Goal: Task Accomplishment & Management: Manage account settings

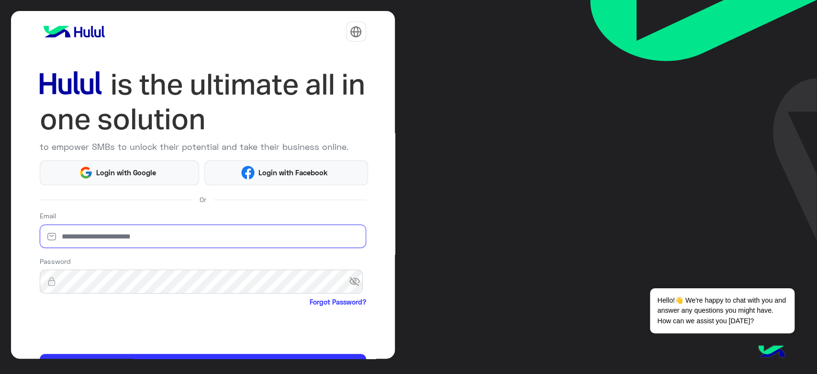
click at [122, 238] on input "email" at bounding box center [203, 236] width 326 height 24
paste input "**********"
type input "**********"
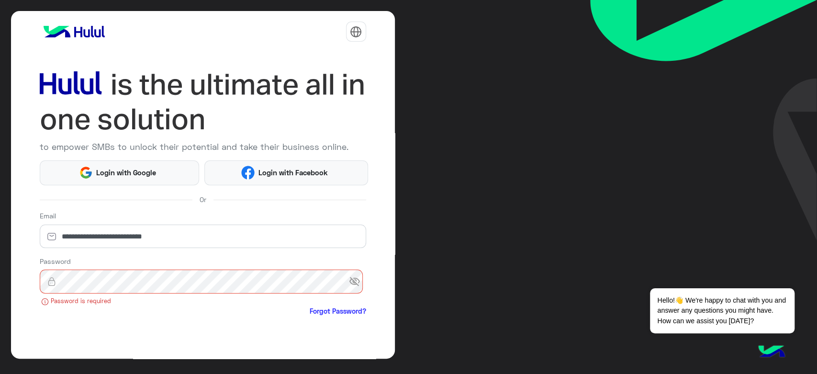
click at [349, 278] on span "visibility_off" at bounding box center [357, 281] width 17 height 17
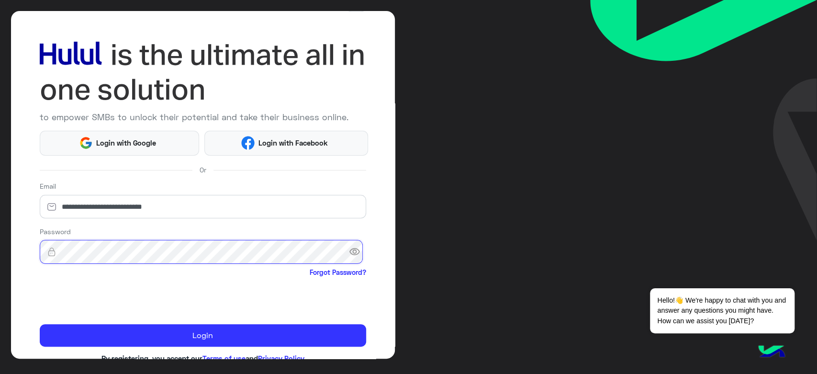
scroll to position [55, 0]
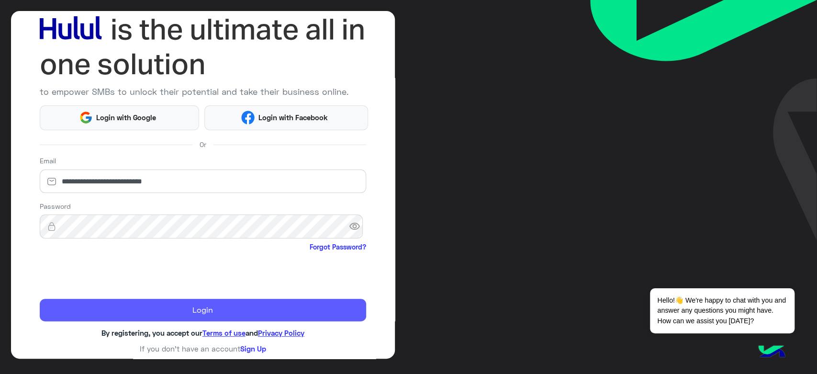
click at [202, 314] on button "Login" at bounding box center [203, 310] width 326 height 23
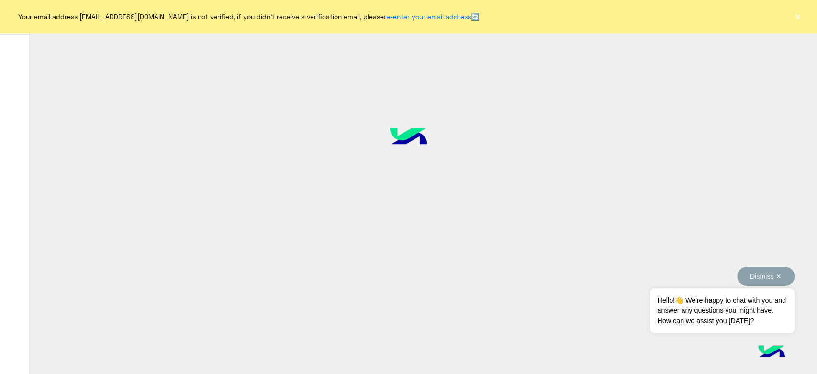
click at [774, 276] on button "Dismiss ✕" at bounding box center [765, 276] width 57 height 19
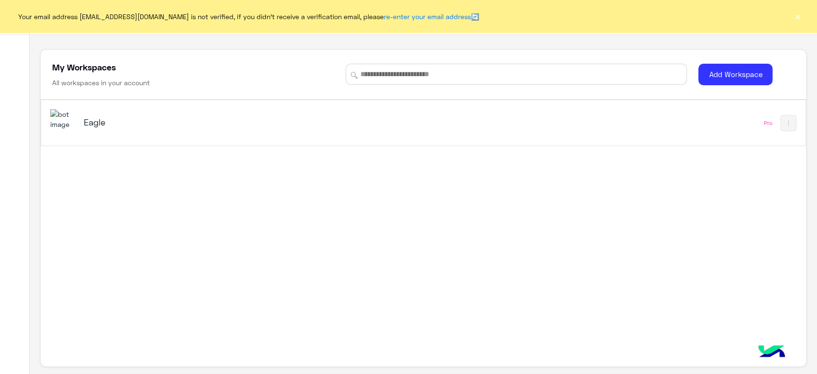
click at [86, 134] on div "Eagle" at bounding box center [273, 123] width 447 height 28
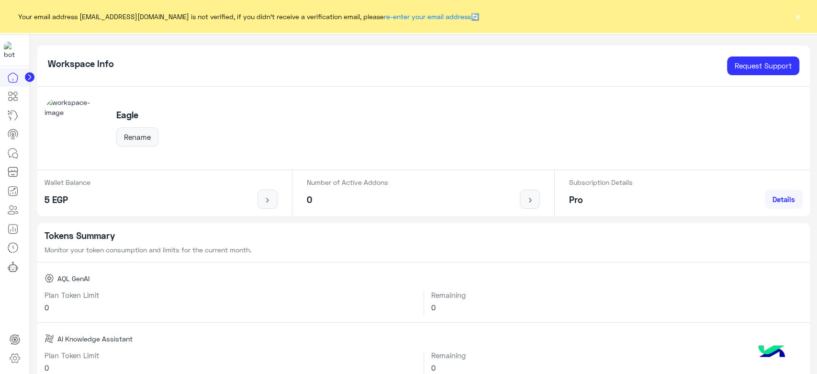
scroll to position [319, 0]
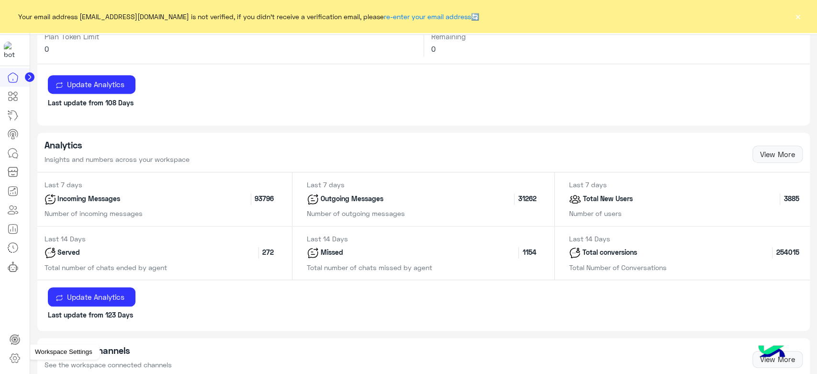
click at [16, 353] on icon at bounding box center [14, 357] width 11 height 11
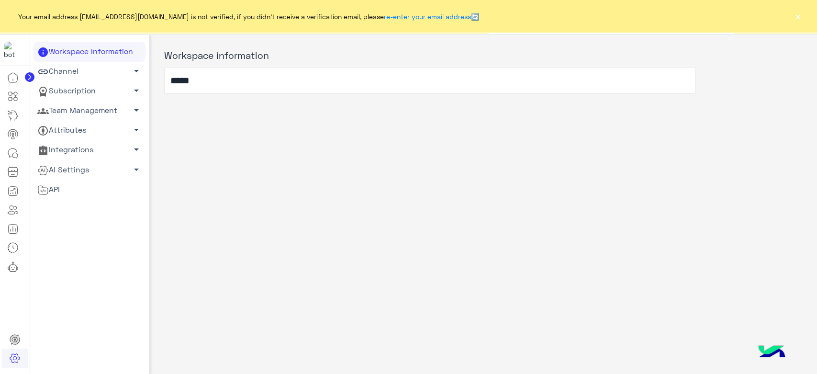
click at [81, 111] on link "Team Management arrow_drop_down" at bounding box center [89, 111] width 112 height 20
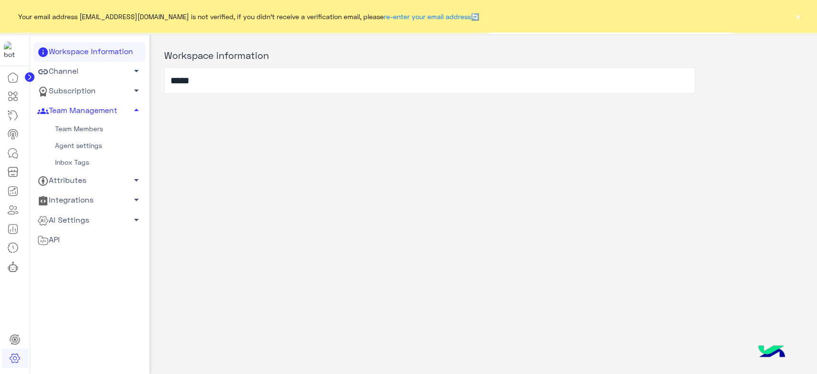
click at [80, 129] on link "Team Members" at bounding box center [89, 129] width 112 height 17
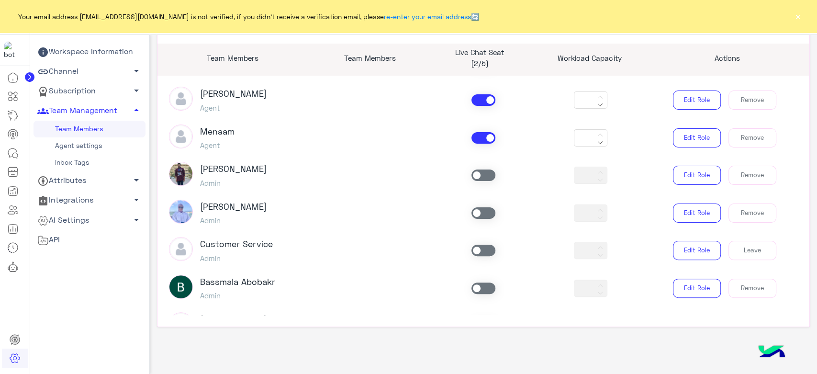
scroll to position [583, 0]
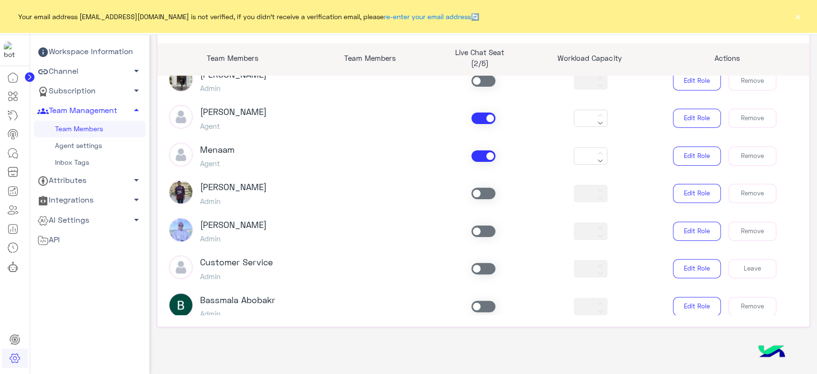
click at [800, 13] on button "×" at bounding box center [798, 16] width 10 height 10
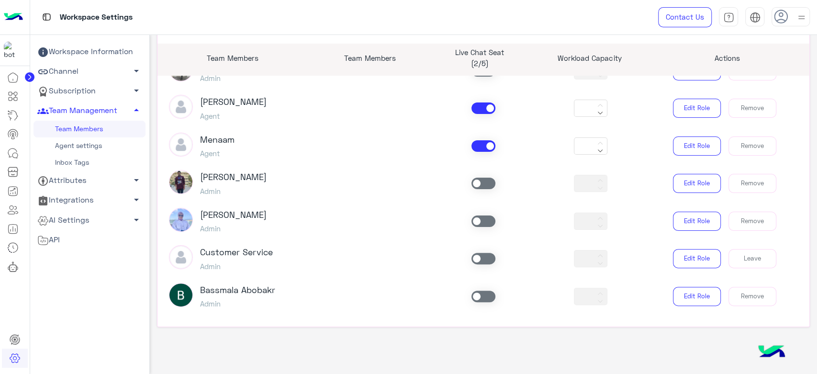
scroll to position [531, 0]
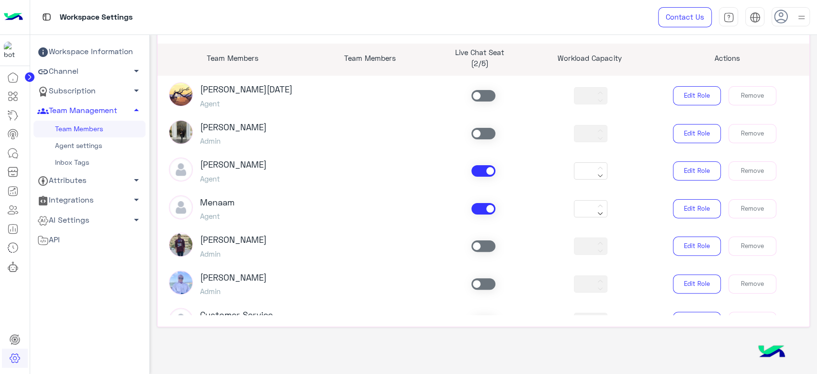
click at [485, 208] on span at bounding box center [483, 208] width 24 height 11
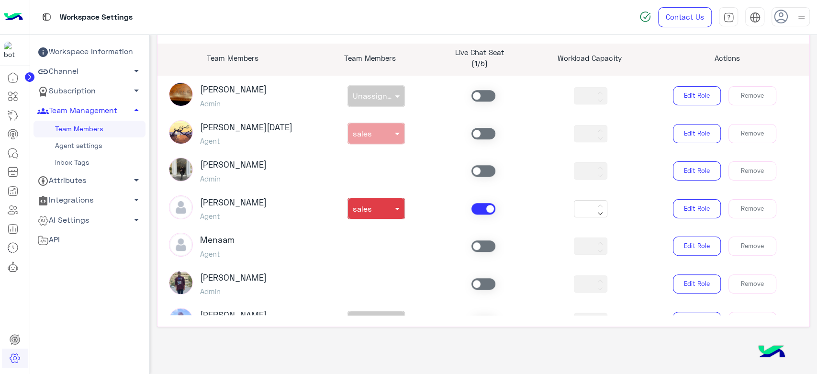
click at [479, 245] on span at bounding box center [483, 245] width 24 height 11
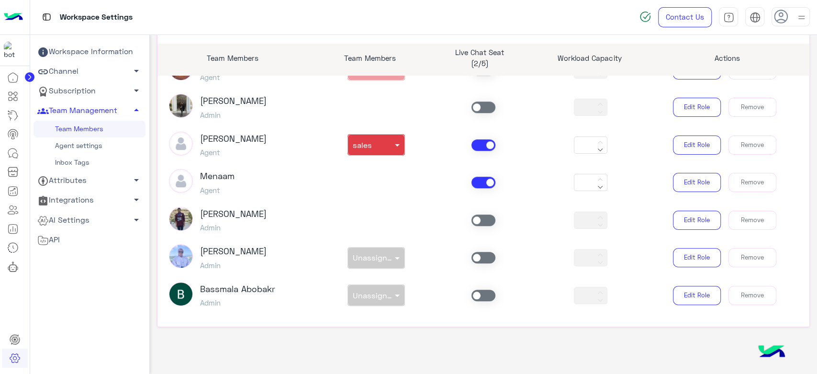
scroll to position [636, 0]
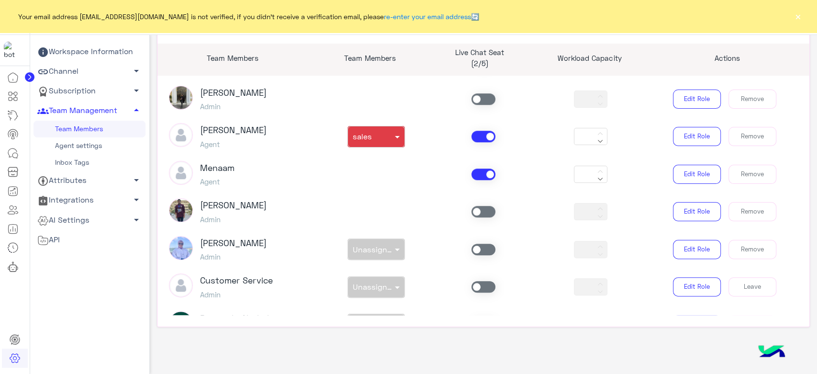
scroll to position [477, 0]
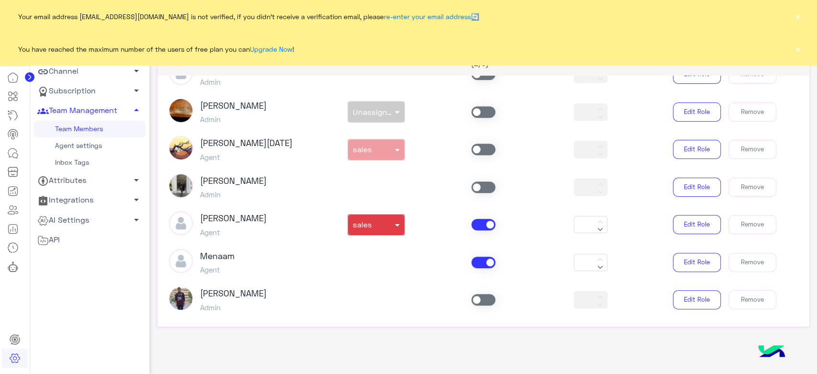
click at [795, 17] on button "×" at bounding box center [798, 16] width 10 height 10
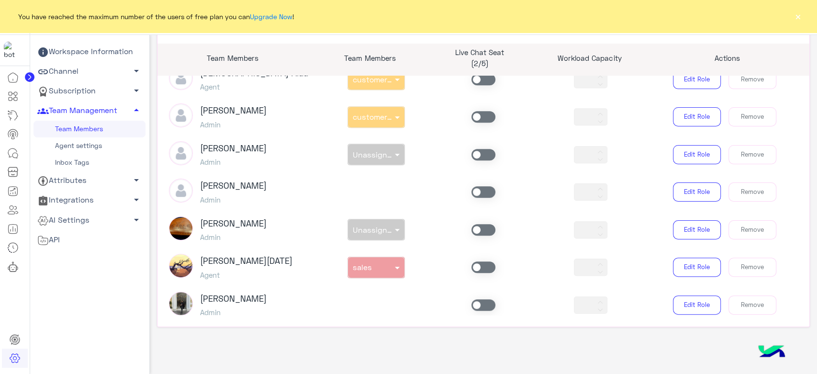
scroll to position [266, 0]
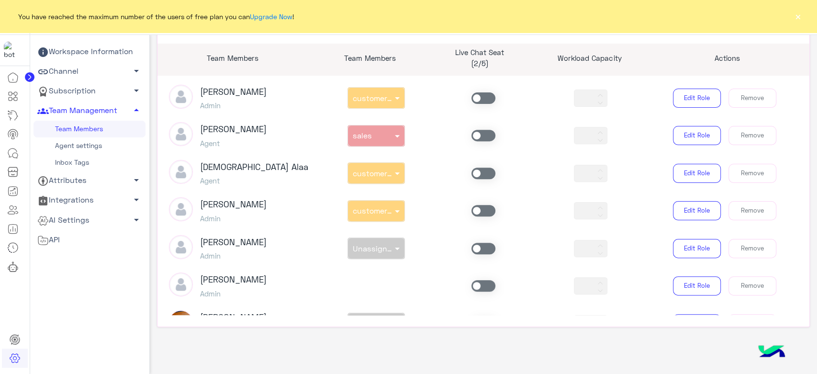
click at [479, 171] on span at bounding box center [483, 172] width 24 height 11
click at [395, 171] on div "non × customer support" at bounding box center [376, 173] width 107 height 22
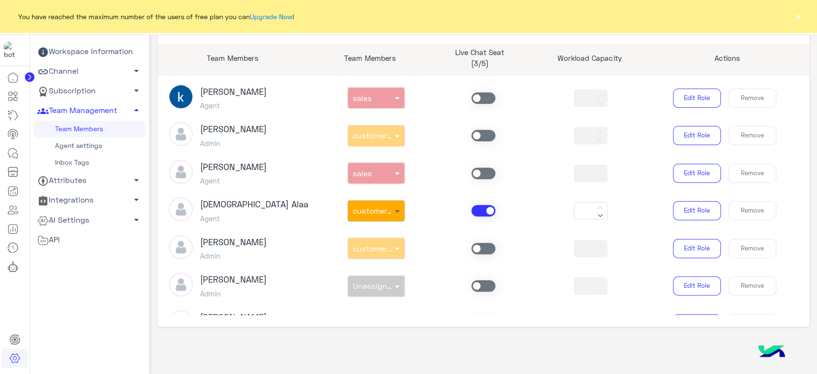
click at [392, 206] on span at bounding box center [398, 211] width 12 height 10
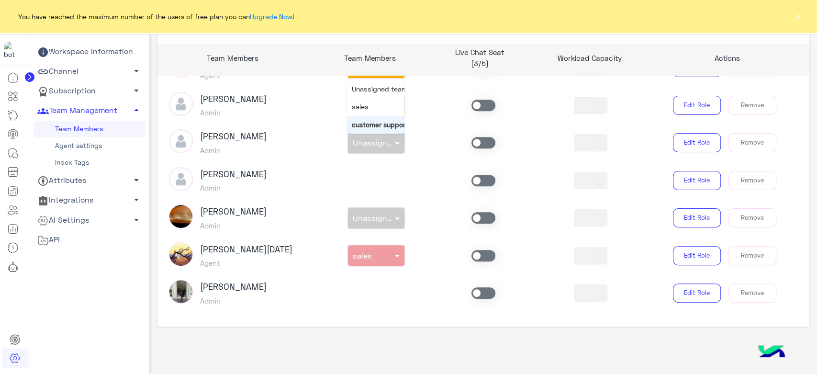
scroll to position [319, 0]
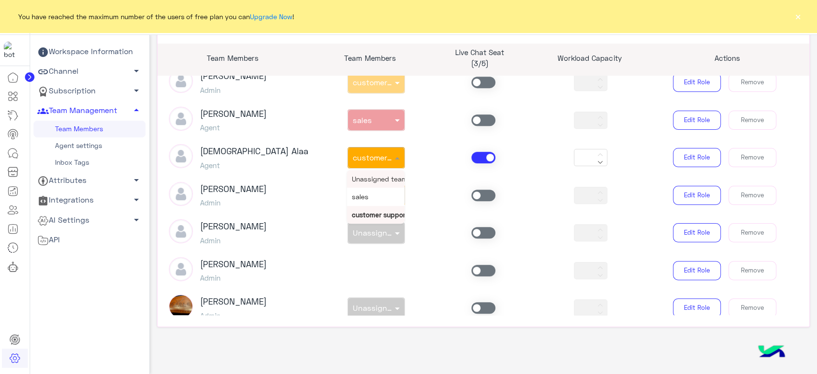
click at [381, 183] on div "Unassigned team" at bounding box center [375, 179] width 57 height 18
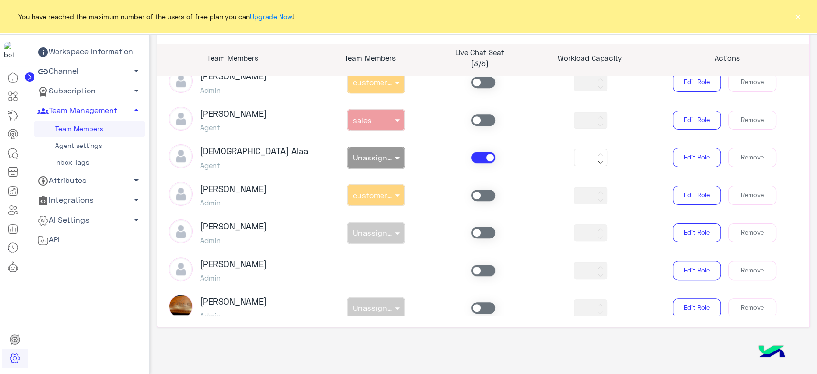
drag, startPoint x: 467, startPoint y: 158, endPoint x: 485, endPoint y: 156, distance: 17.8
click at [471, 157] on label at bounding box center [483, 157] width 24 height 11
click at [483, 195] on span at bounding box center [483, 194] width 24 height 11
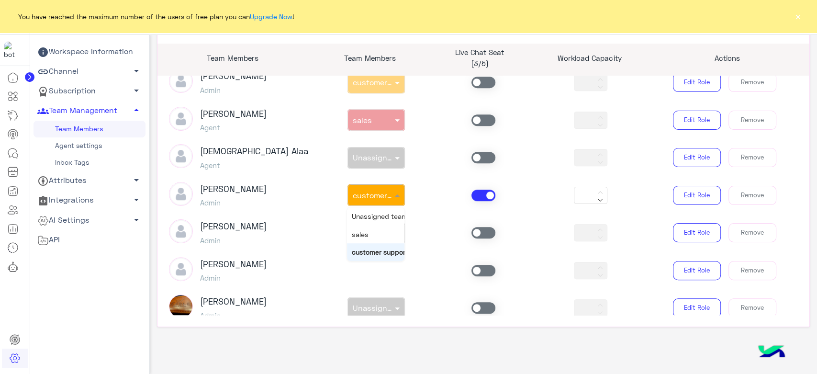
click at [392, 196] on span at bounding box center [398, 195] width 12 height 10
click at [378, 217] on span "Unassigned team" at bounding box center [380, 216] width 56 height 8
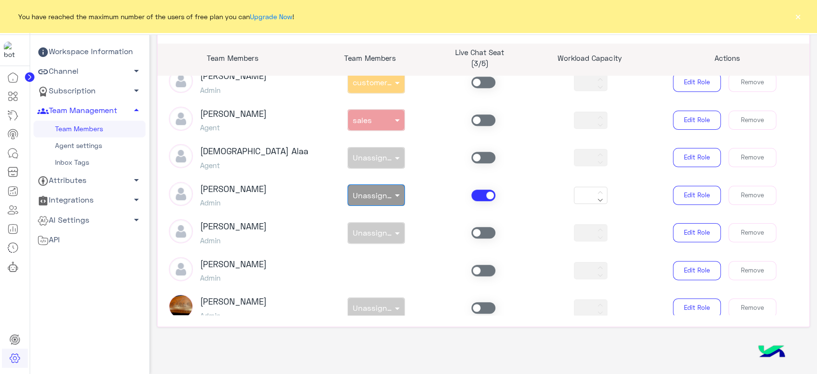
click at [474, 194] on span at bounding box center [483, 194] width 24 height 11
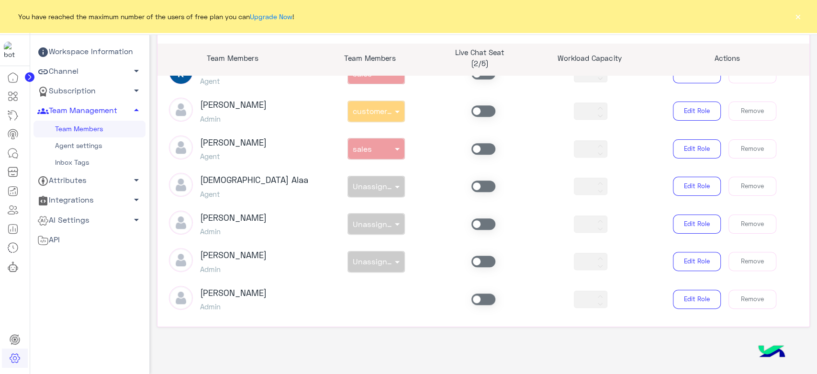
scroll to position [212, 0]
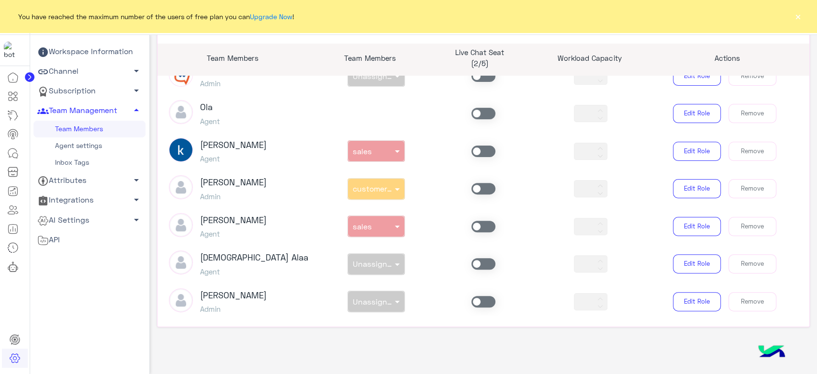
click at [477, 221] on span at bounding box center [483, 226] width 24 height 11
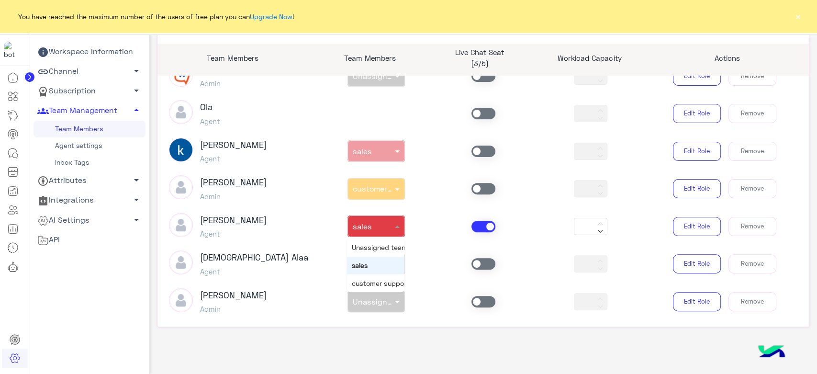
click at [388, 225] on div at bounding box center [376, 222] width 56 height 9
click at [374, 248] on span "Unassigned team" at bounding box center [380, 247] width 56 height 8
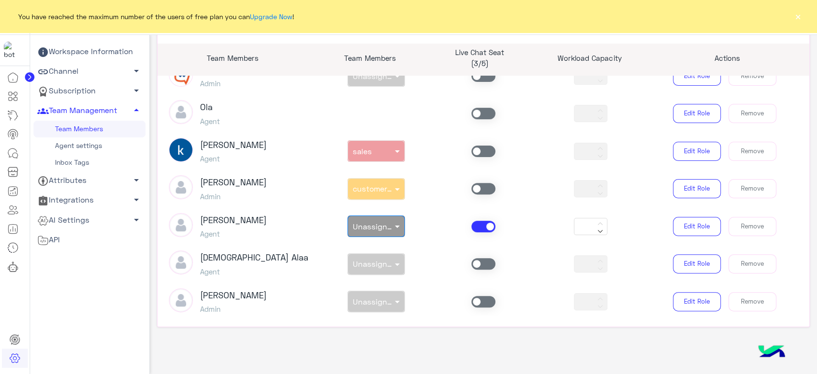
click at [477, 228] on span at bounding box center [483, 226] width 24 height 11
click at [477, 186] on span at bounding box center [483, 188] width 24 height 11
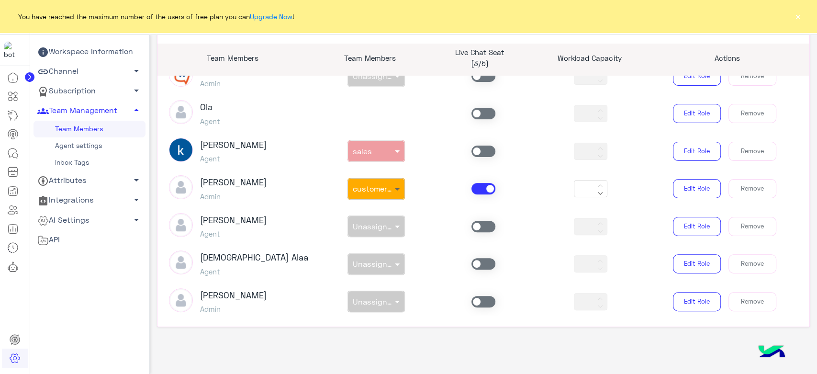
click at [392, 187] on span at bounding box center [398, 189] width 12 height 10
click at [377, 213] on div "Unassigned team" at bounding box center [375, 210] width 57 height 18
click at [478, 189] on span at bounding box center [483, 188] width 24 height 11
click at [475, 151] on span at bounding box center [483, 150] width 24 height 11
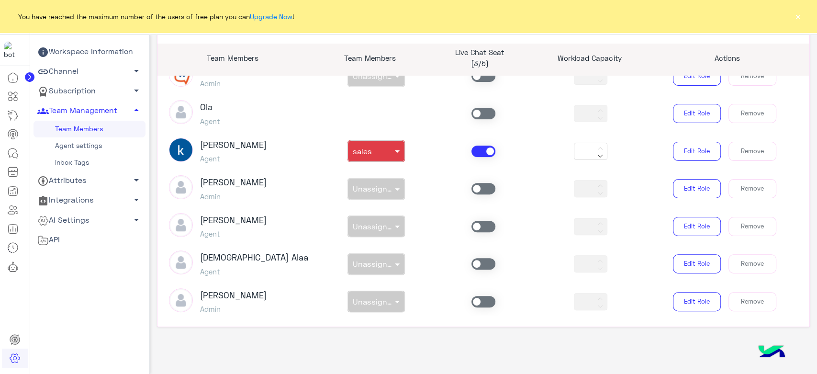
click at [381, 152] on div "non × sales" at bounding box center [370, 151] width 44 height 10
click at [366, 168] on span "Unassigned team" at bounding box center [380, 172] width 56 height 8
drag, startPoint x: 466, startPoint y: 152, endPoint x: 478, endPoint y: 156, distance: 13.5
click at [467, 154] on div at bounding box center [483, 150] width 107 height 11
click at [478, 156] on span at bounding box center [483, 150] width 24 height 11
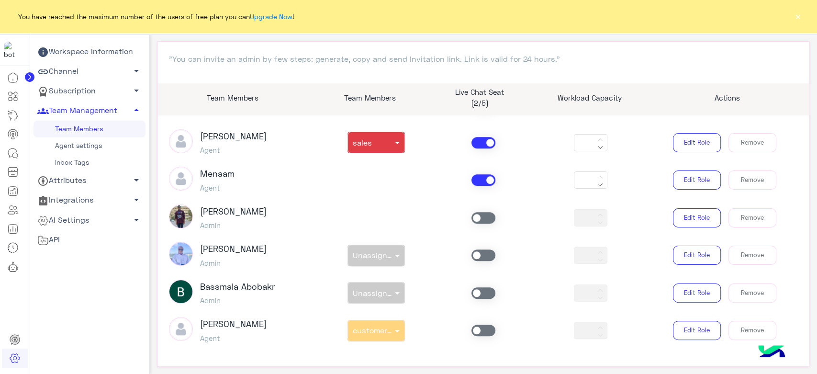
scroll to position [96, 0]
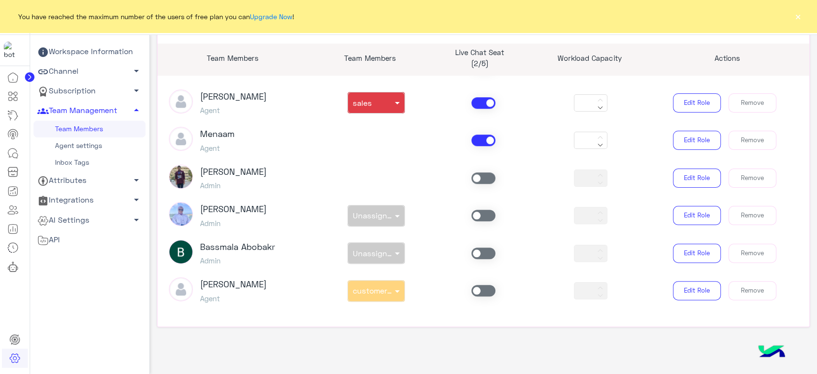
click at [480, 291] on span at bounding box center [483, 290] width 24 height 11
click at [399, 293] on span at bounding box center [398, 291] width 12 height 10
click at [372, 312] on span "Unassigned team" at bounding box center [380, 312] width 56 height 8
click at [483, 291] on span at bounding box center [483, 290] width 24 height 11
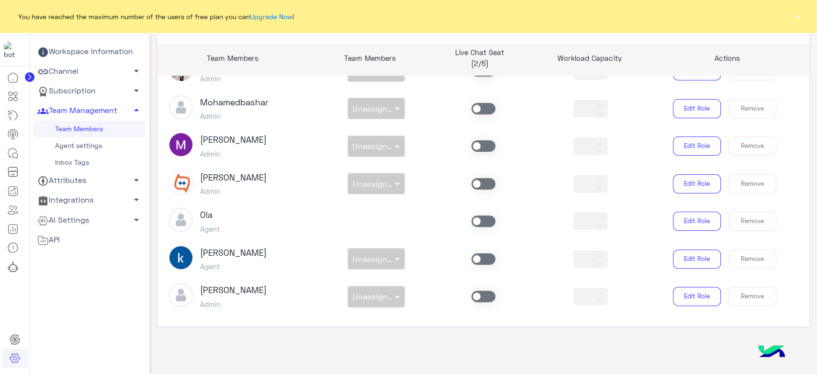
scroll to position [477, 0]
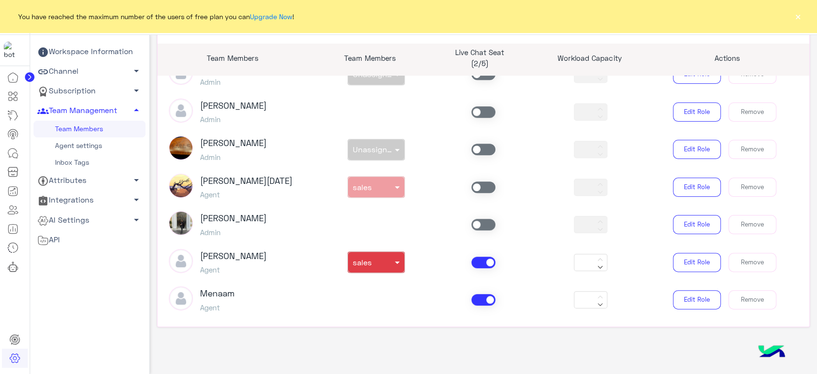
click at [483, 188] on span at bounding box center [483, 186] width 24 height 11
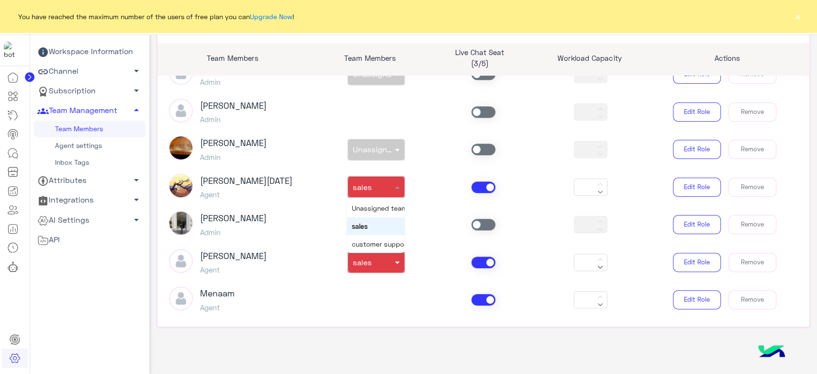
click at [385, 187] on div at bounding box center [376, 183] width 56 height 9
click at [365, 207] on span "Unassigned team" at bounding box center [380, 208] width 56 height 8
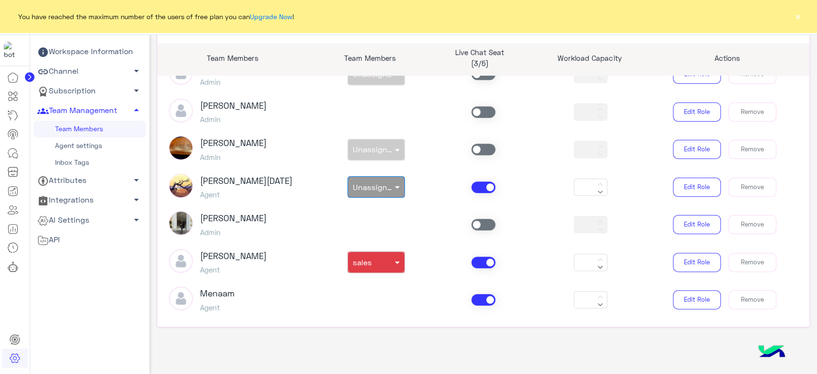
click at [482, 185] on span at bounding box center [483, 186] width 24 height 11
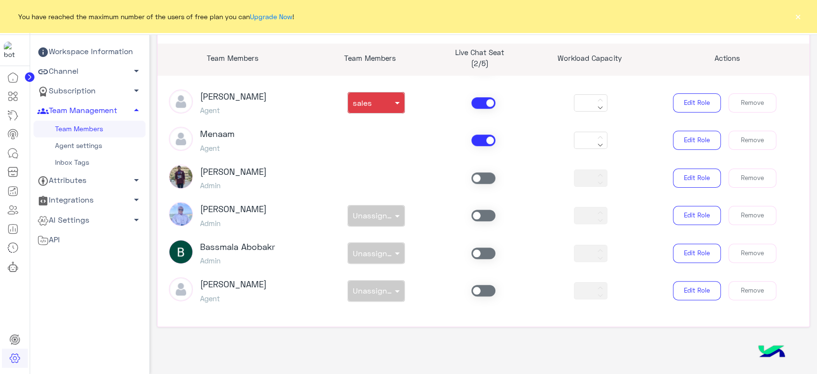
scroll to position [530, 0]
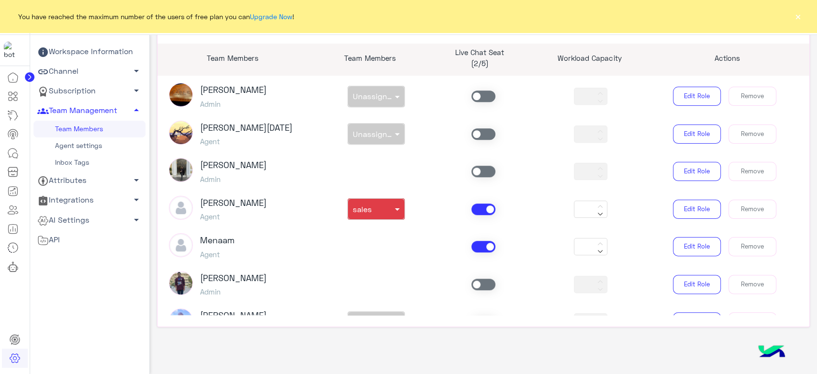
click at [479, 251] on span at bounding box center [483, 246] width 24 height 11
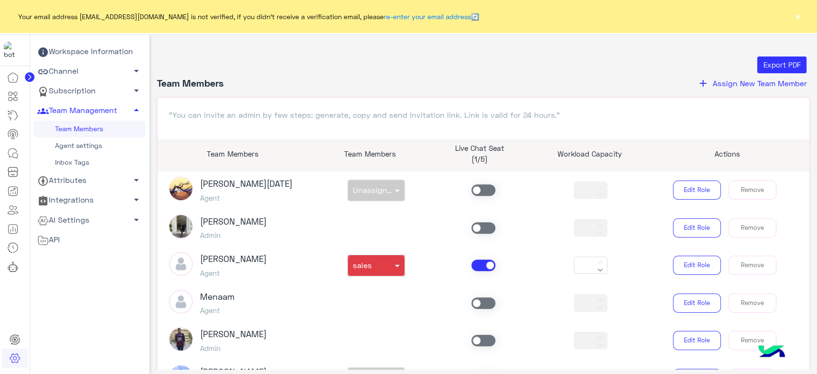
scroll to position [531, 0]
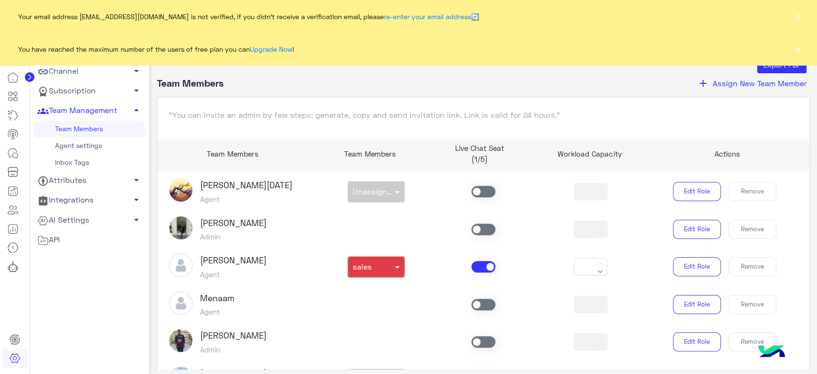
click at [398, 311] on div "Menaam Agent *** Edit Role Remove" at bounding box center [484, 304] width 644 height 27
click at [482, 300] on span at bounding box center [483, 304] width 24 height 11
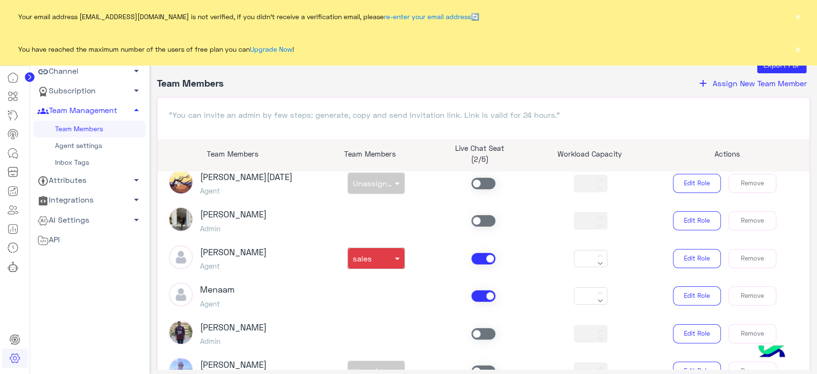
scroll to position [636, 0]
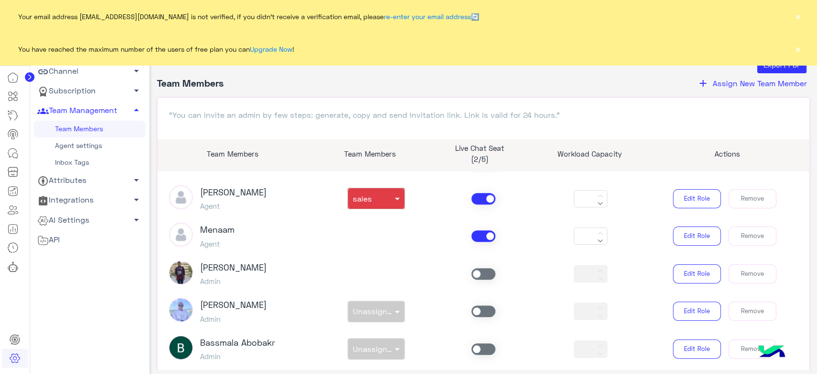
click at [399, 240] on div "Menaam Agent *** Edit Role Remove" at bounding box center [484, 235] width 644 height 27
click at [397, 246] on div "Menaam Agent *** Edit Role Remove" at bounding box center [484, 235] width 644 height 27
click at [398, 241] on div "Menaam Agent *** Edit Role Remove" at bounding box center [484, 235] width 644 height 27
click at [372, 244] on div "Menaam Agent *** Edit Role Remove" at bounding box center [484, 235] width 644 height 27
click at [336, 246] on div "Menaam Agent *** Edit Role Remove" at bounding box center [484, 235] width 644 height 27
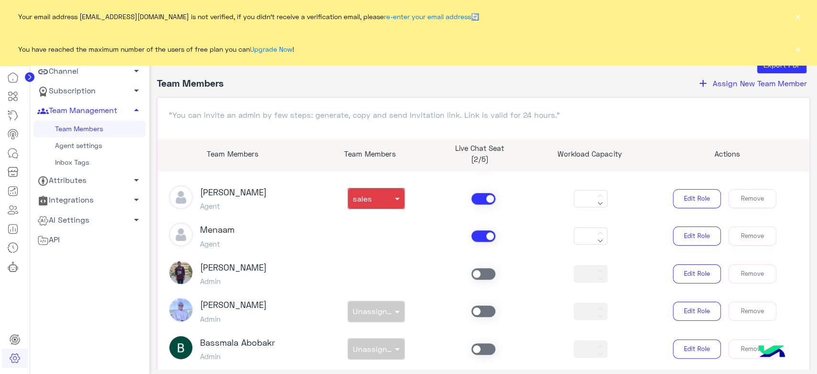
click at [377, 261] on div "[PERSON_NAME] Admin *** Edit Role Remove" at bounding box center [484, 273] width 644 height 27
click at [395, 268] on div "[PERSON_NAME] Admin *** Edit Role Remove" at bounding box center [484, 273] width 644 height 27
click at [398, 289] on article "[PERSON_NAME] Owner *** Customer Service Admin non × Unassigned team *** Edit R…" at bounding box center [483, 290] width 652 height 239
click at [390, 248] on div "Menaam Agent *** Edit Role Remove" at bounding box center [484, 235] width 644 height 27
click at [684, 236] on button "Edit Role" at bounding box center [697, 235] width 48 height 19
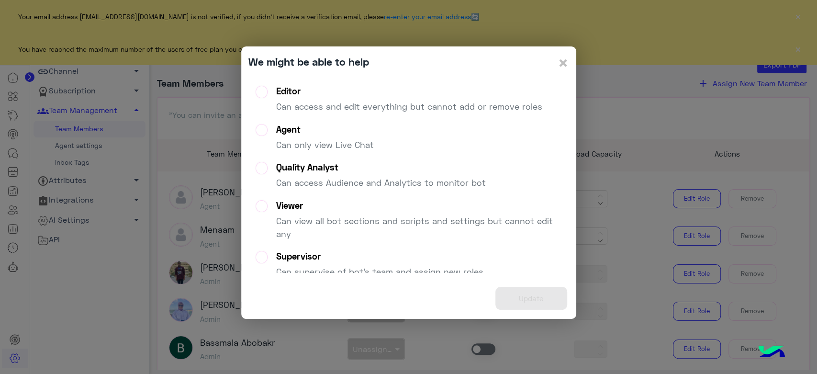
scroll to position [0, 0]
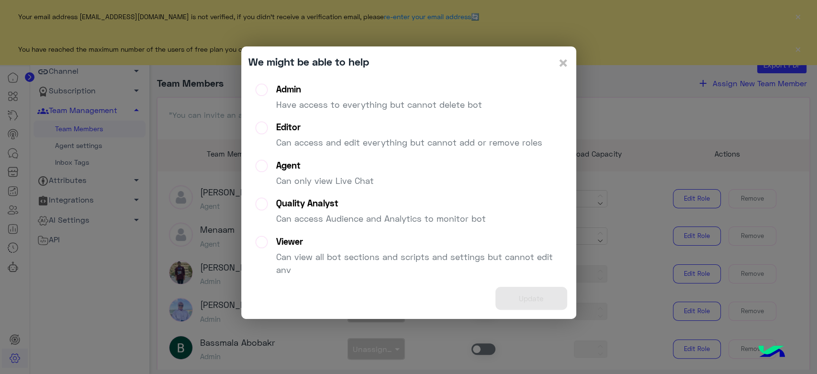
click at [291, 128] on div "Editor" at bounding box center [409, 127] width 266 height 11
click at [516, 298] on button "Update" at bounding box center [531, 298] width 72 height 23
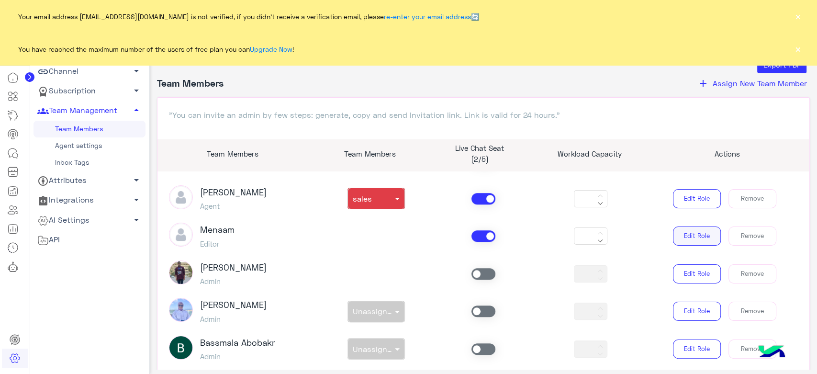
click at [688, 242] on button "Edit Role" at bounding box center [697, 235] width 48 height 19
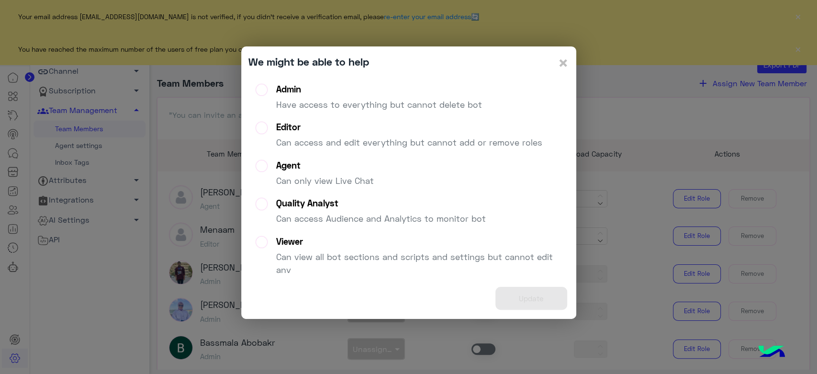
click at [290, 169] on div "Agent" at bounding box center [325, 165] width 98 height 11
click at [548, 303] on button "Update" at bounding box center [531, 298] width 72 height 23
